Goal: Task Accomplishment & Management: Manage account settings

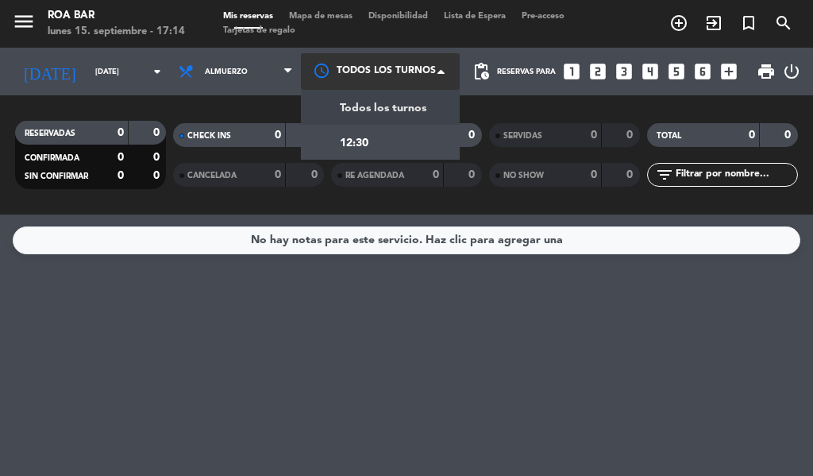
click at [395, 73] on div at bounding box center [380, 71] width 159 height 36
click at [379, 114] on span "Todos los turnos" at bounding box center [383, 108] width 87 height 18
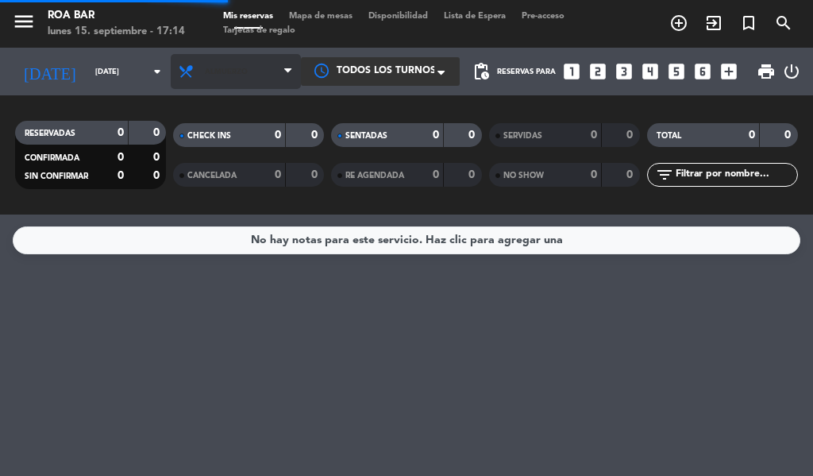
click at [205, 72] on span "Almuerzo" at bounding box center [226, 71] width 43 height 9
click at [195, 64] on span "Almuerzo" at bounding box center [236, 71] width 130 height 35
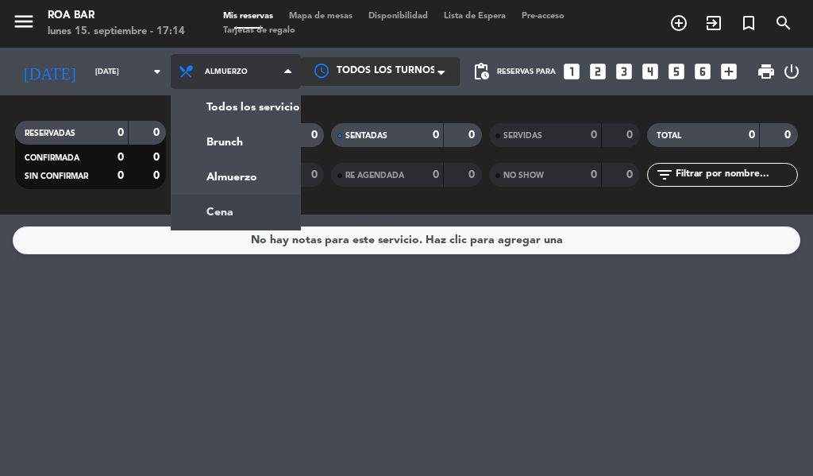
click at [206, 211] on div "menu [PERSON_NAME] BAR [DATE] 15. septiembre - 17:14 Mis reservas Mapa de mesas…" at bounding box center [406, 107] width 813 height 214
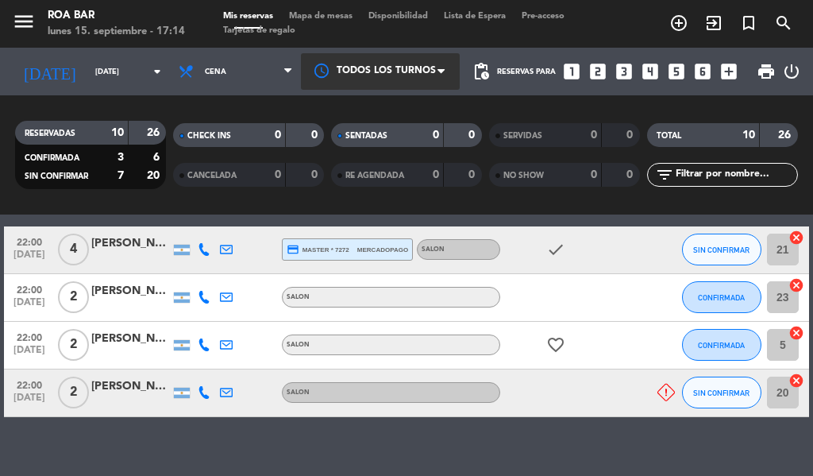
scroll to position [476, 0]
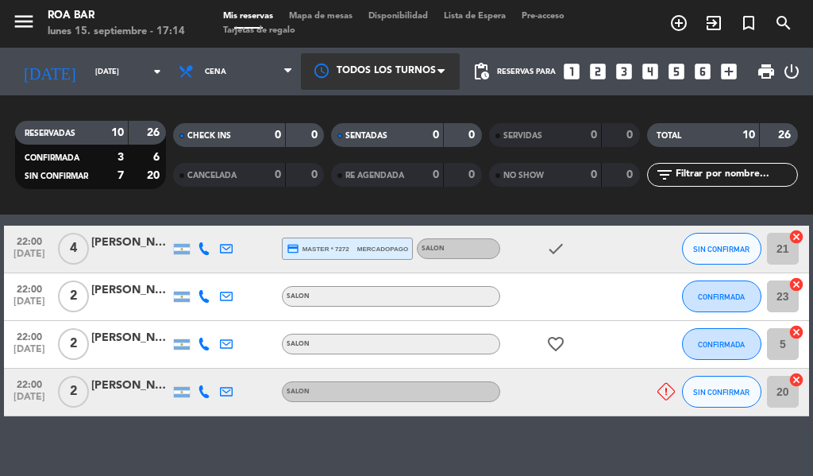
click at [152, 294] on div "[PERSON_NAME]" at bounding box center [130, 290] width 79 height 18
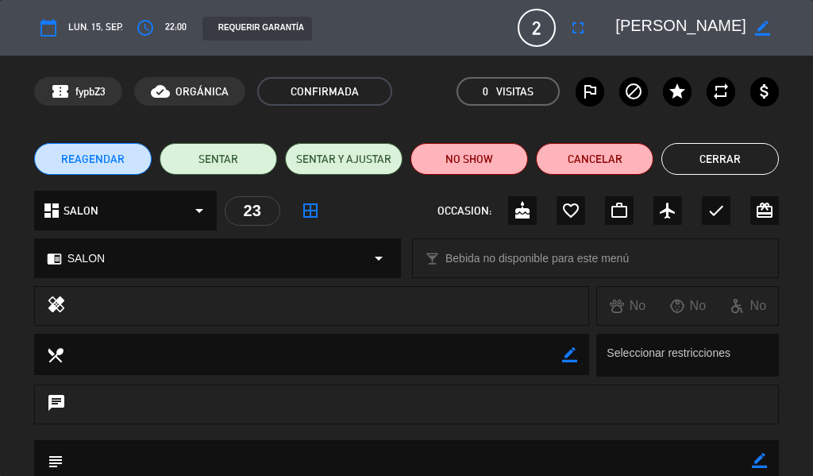
click at [700, 167] on button "Cerrar" at bounding box center [719, 159] width 117 height 32
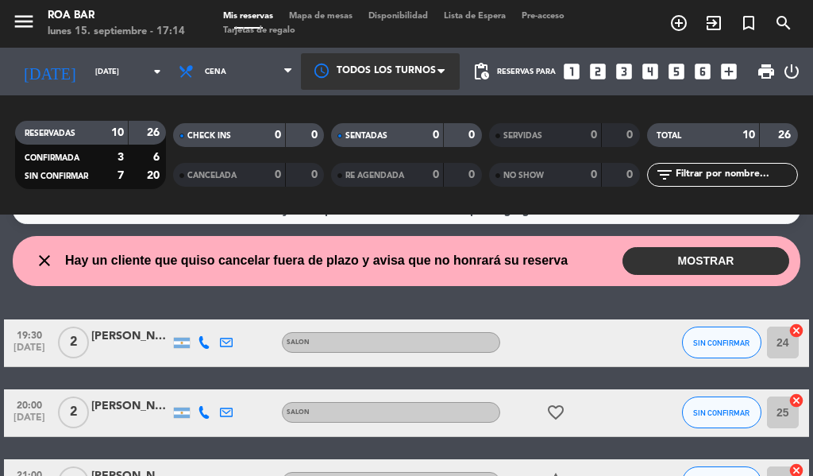
scroll to position [0, 0]
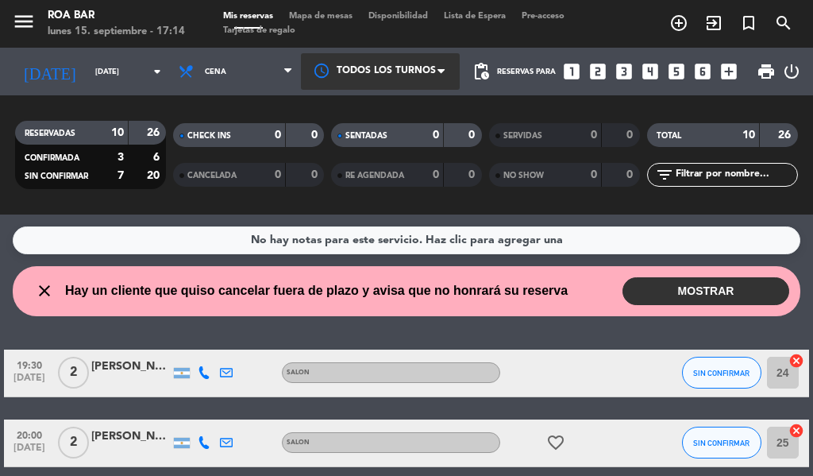
click at [700, 283] on button "MOSTRAR" at bounding box center [705, 291] width 167 height 28
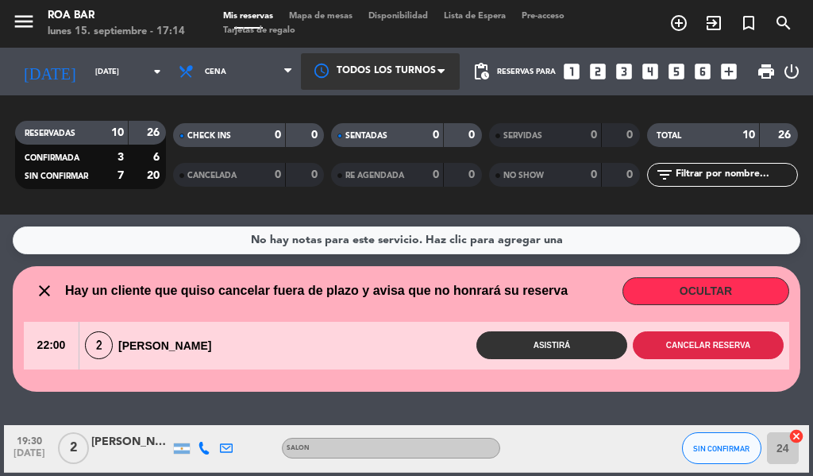
click at [689, 341] on button "Cancelar reserva" at bounding box center [708, 345] width 151 height 28
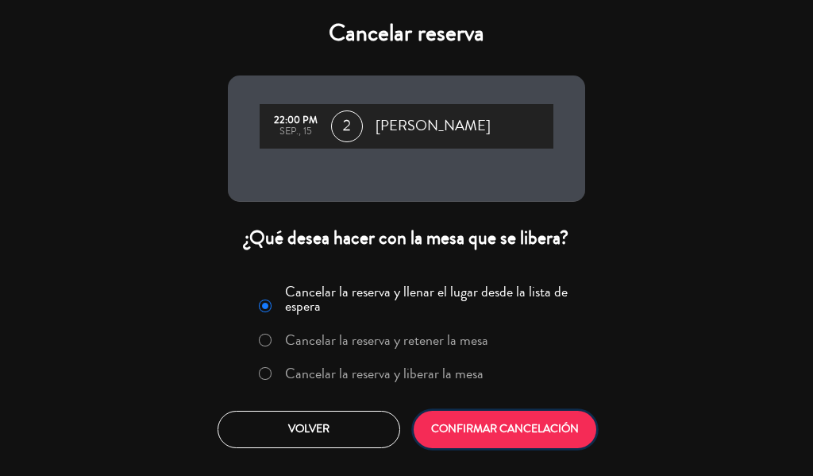
click at [506, 427] on button "CONFIRMAR CANCELACIÓN" at bounding box center [505, 428] width 183 height 37
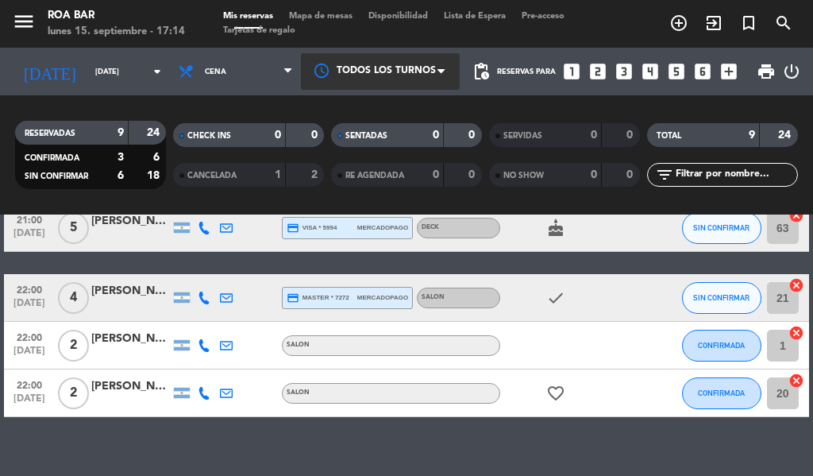
scroll to position [387, 0]
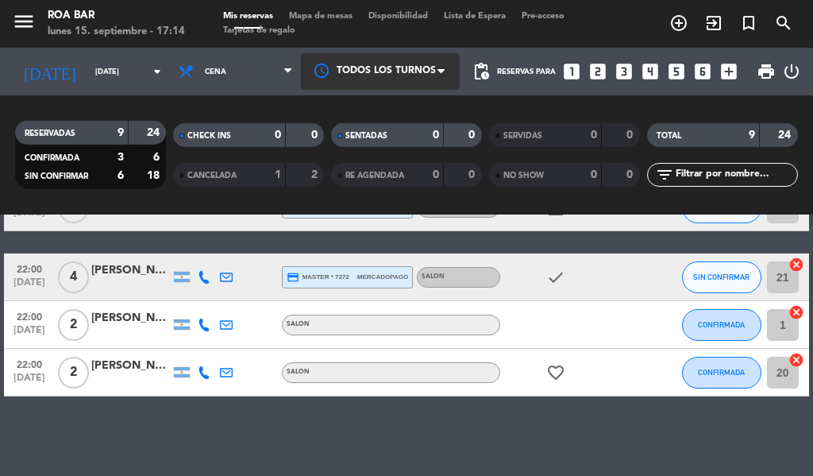
click at [562, 375] on icon "favorite_border" at bounding box center [555, 372] width 19 height 19
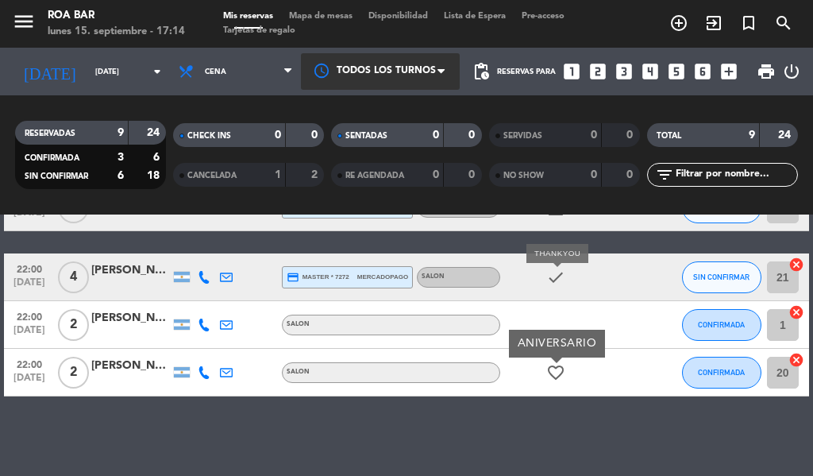
click at [552, 273] on icon "check" at bounding box center [555, 277] width 19 height 19
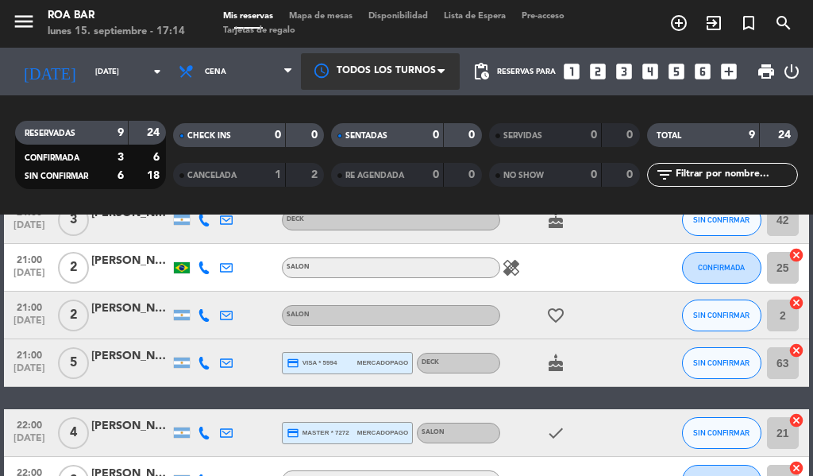
scroll to position [228, 0]
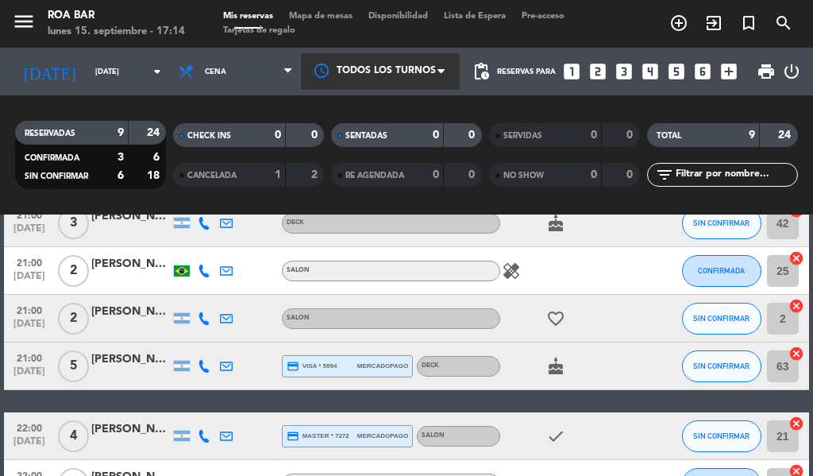
click at [560, 371] on icon "cake" at bounding box center [555, 365] width 19 height 19
click at [514, 275] on icon "healing" at bounding box center [511, 270] width 19 height 19
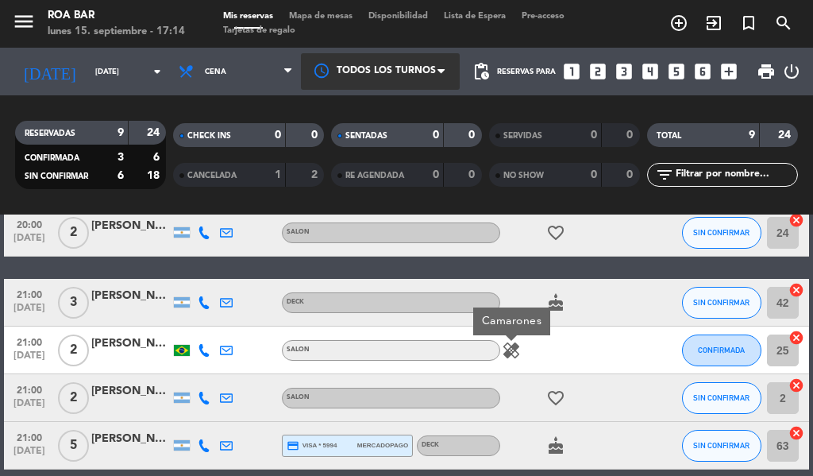
click at [553, 307] on icon "cake" at bounding box center [555, 302] width 19 height 19
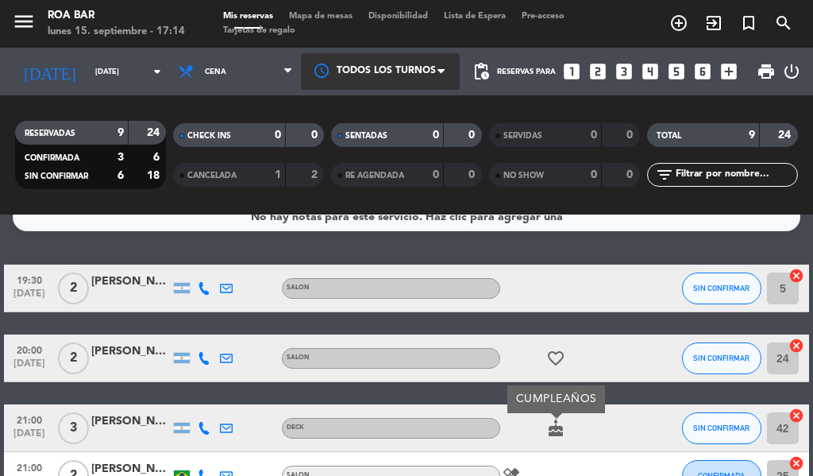
scroll to position [0, 0]
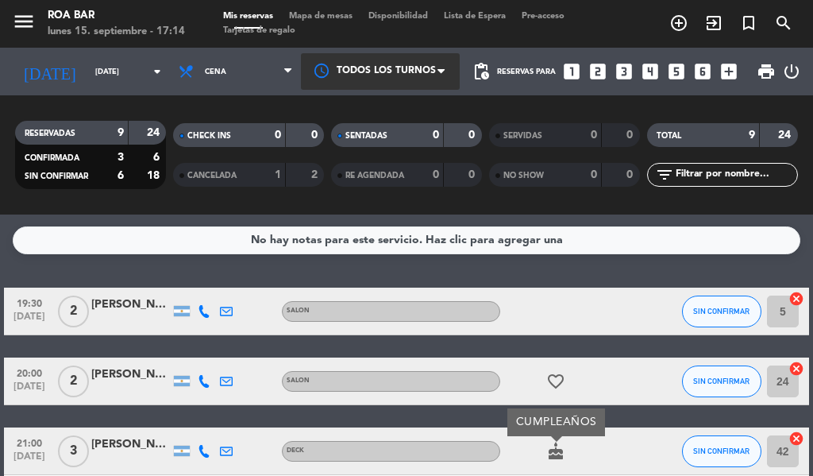
click at [562, 378] on icon "favorite_border" at bounding box center [555, 381] width 19 height 19
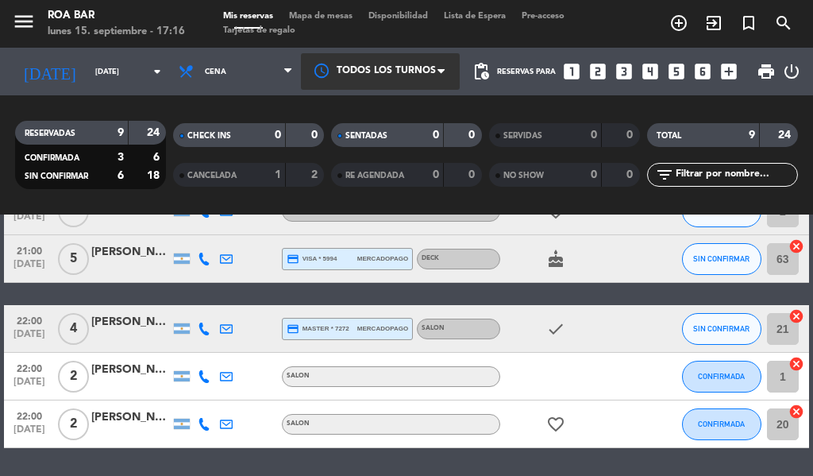
scroll to position [307, 0]
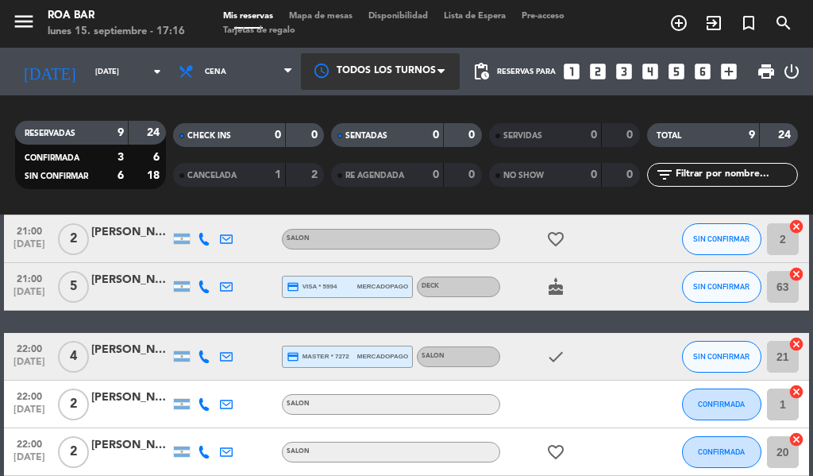
click at [114, 277] on div "[PERSON_NAME]" at bounding box center [130, 280] width 79 height 18
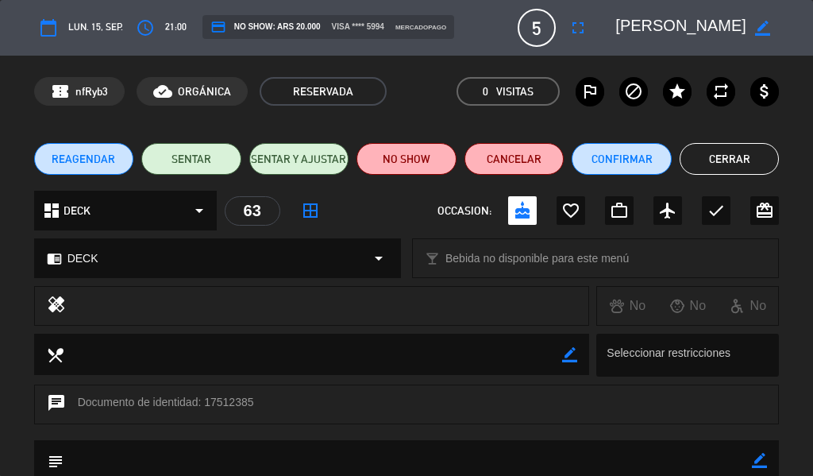
click at [714, 155] on button "Cerrar" at bounding box center [730, 159] width 100 height 32
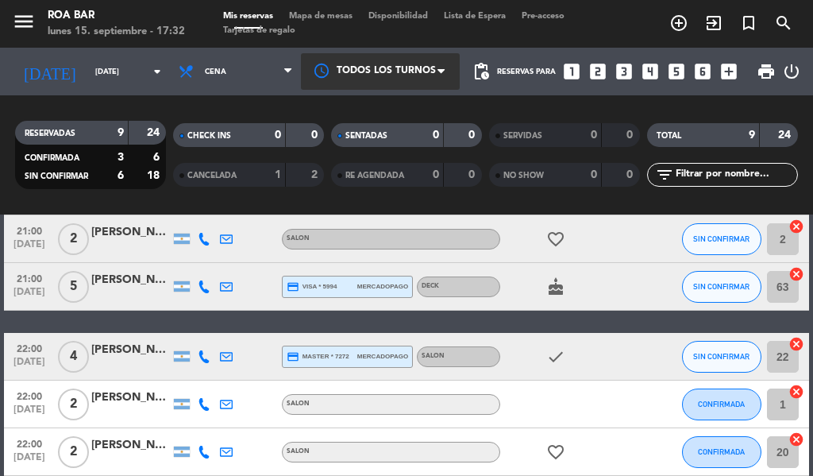
scroll to position [387, 0]
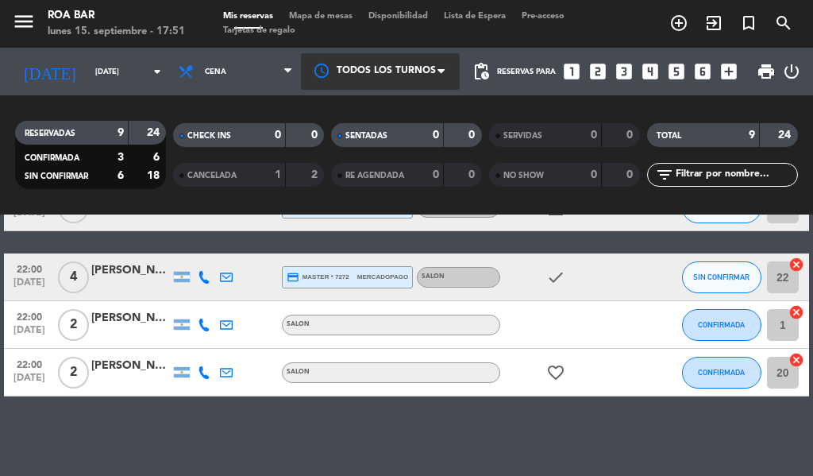
click at [179, 326] on div at bounding box center [182, 324] width 16 height 10
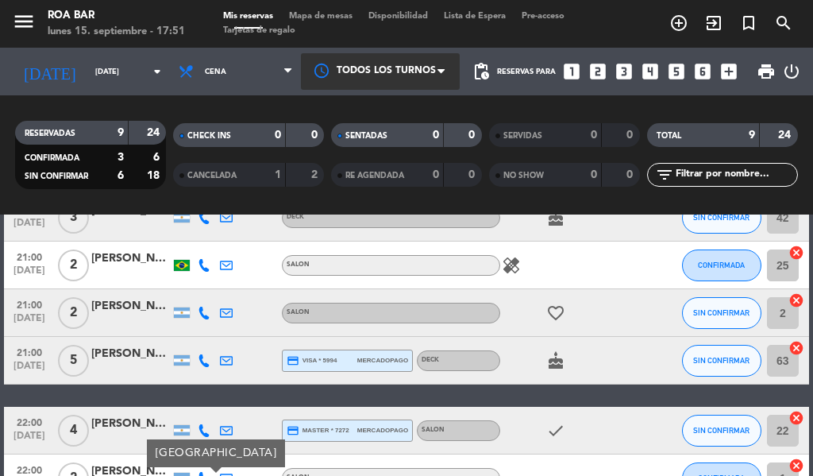
scroll to position [0, 0]
